Goal: Task Accomplishment & Management: Manage account settings

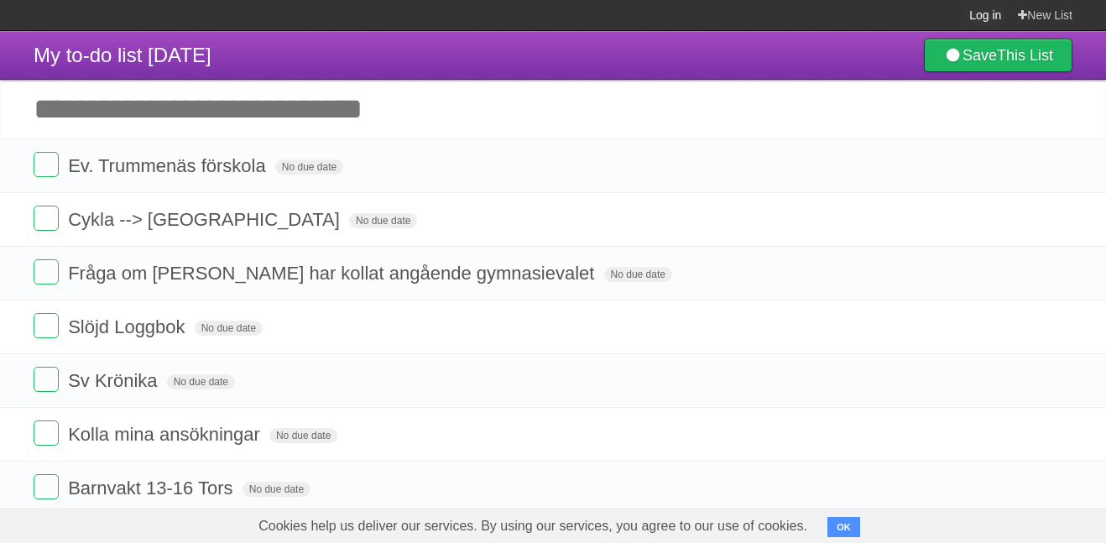
click at [975, 16] on link "Log in" at bounding box center [985, 15] width 32 height 30
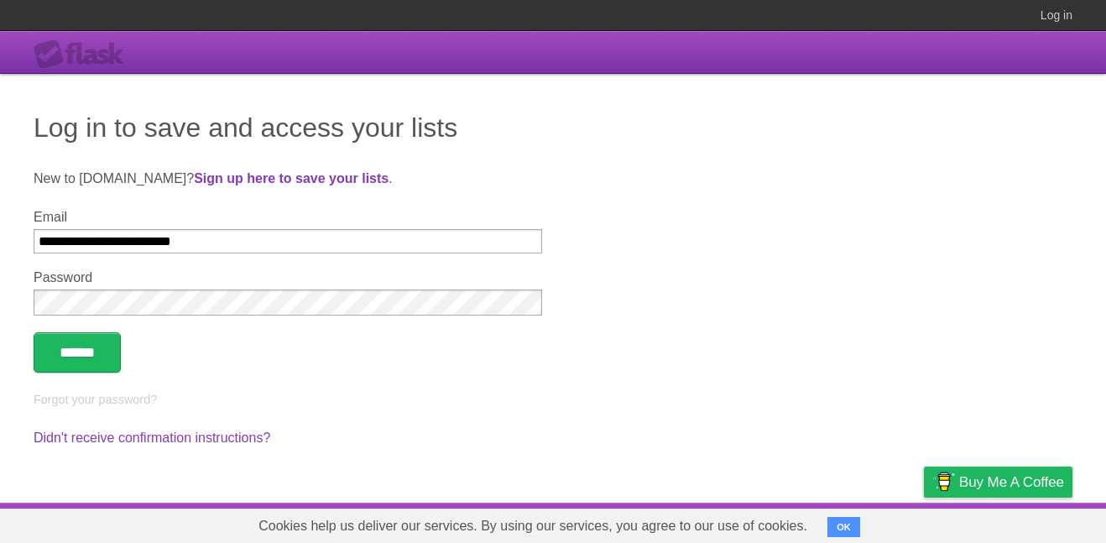
type input "**********"
click at [34, 332] on input "******" at bounding box center [77, 352] width 87 height 40
